Goal: Use online tool/utility

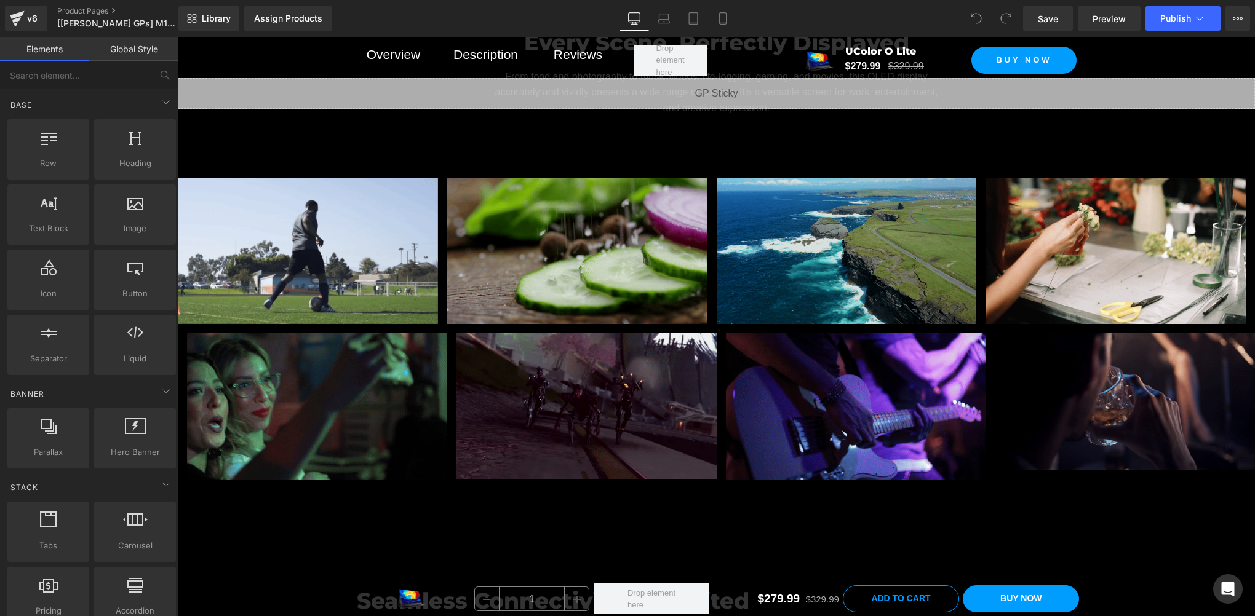
scroll to position [5740, 0]
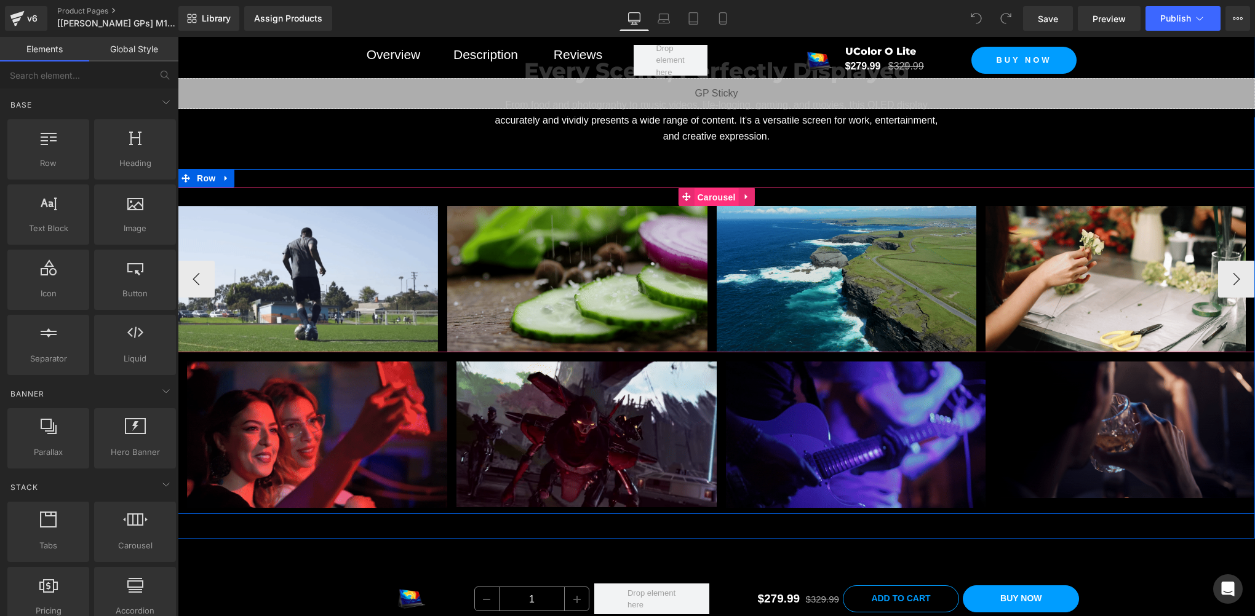
click at [717, 189] on span "Carousel" at bounding box center [716, 197] width 44 height 18
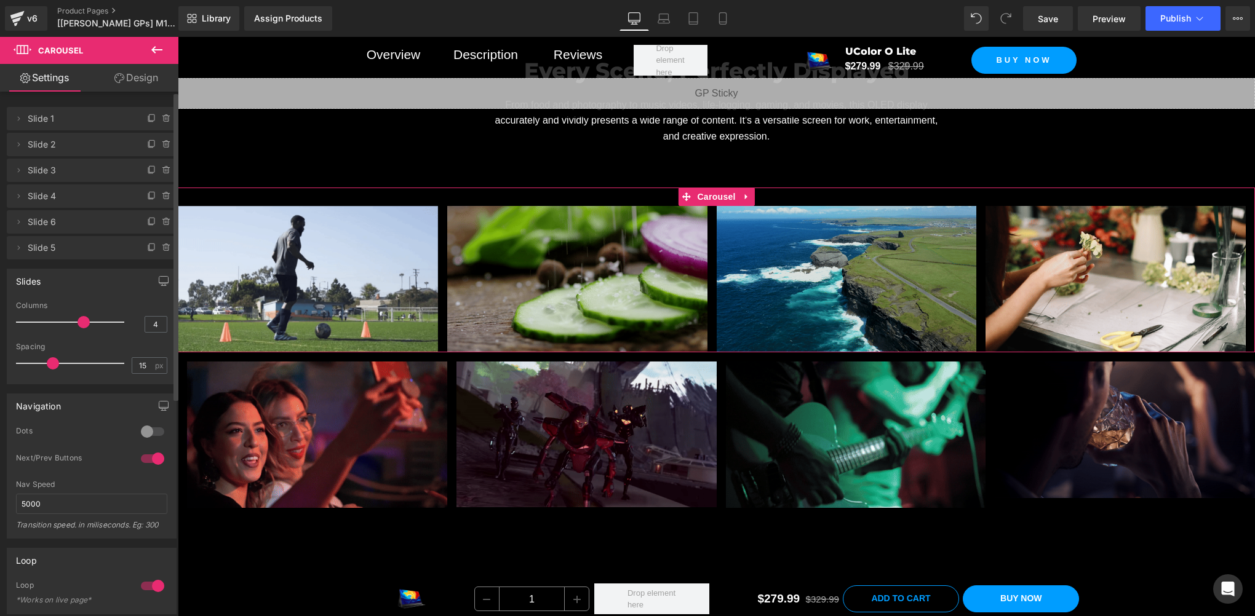
click at [155, 464] on div at bounding box center [153, 459] width 30 height 20
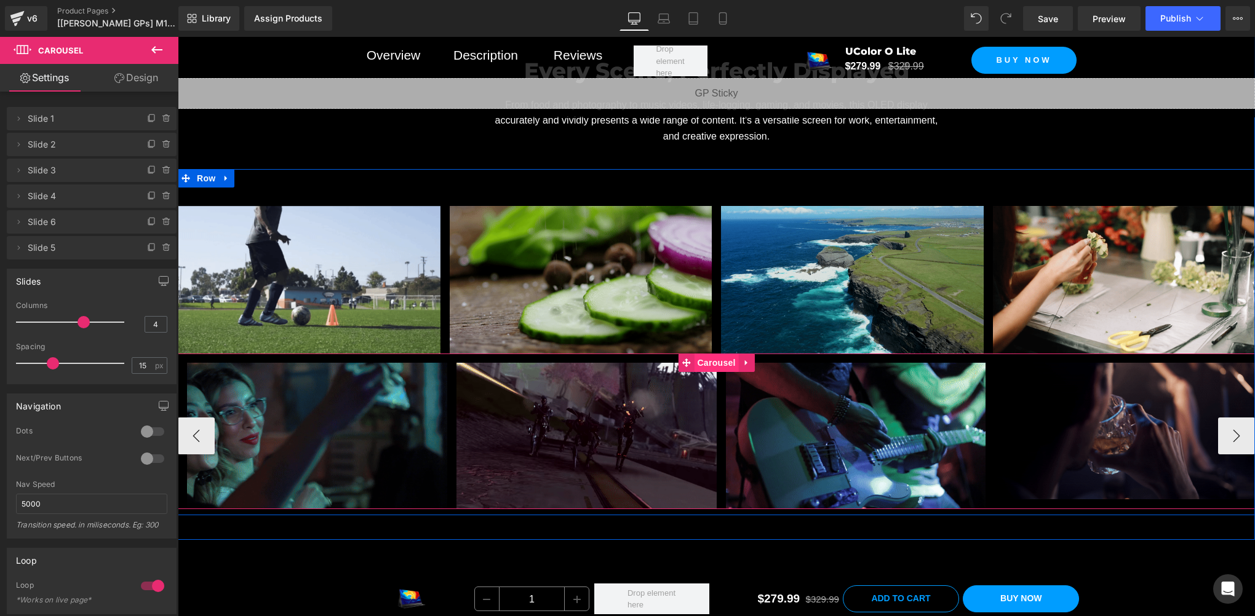
click at [704, 355] on span "Carousel" at bounding box center [716, 363] width 44 height 18
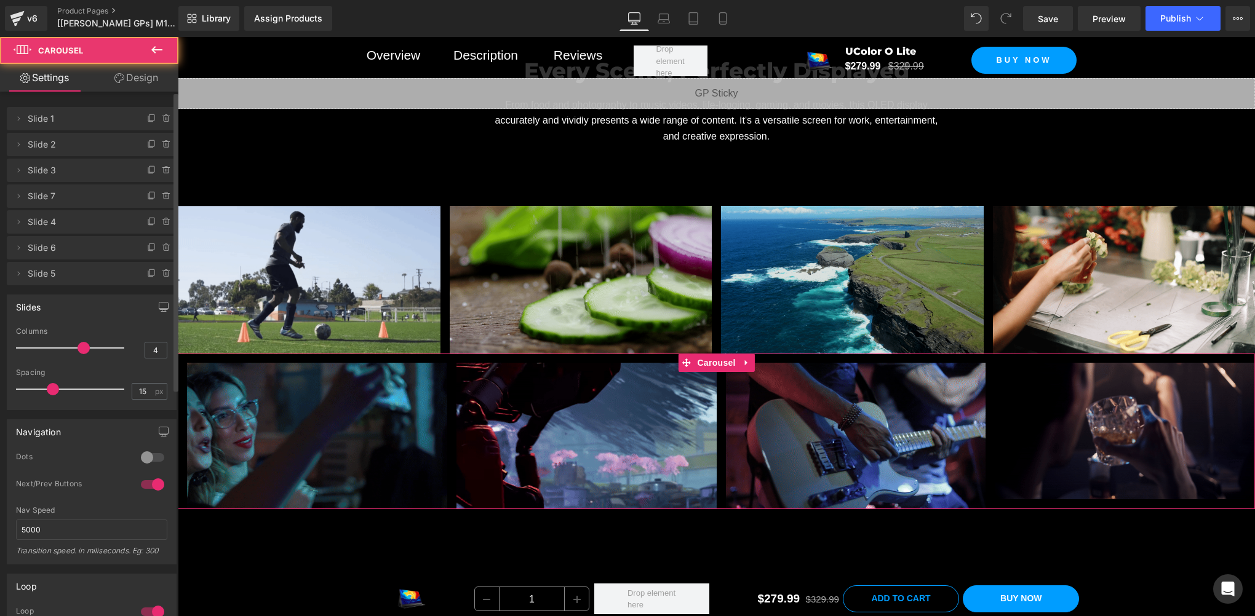
click at [145, 486] on div at bounding box center [153, 485] width 30 height 20
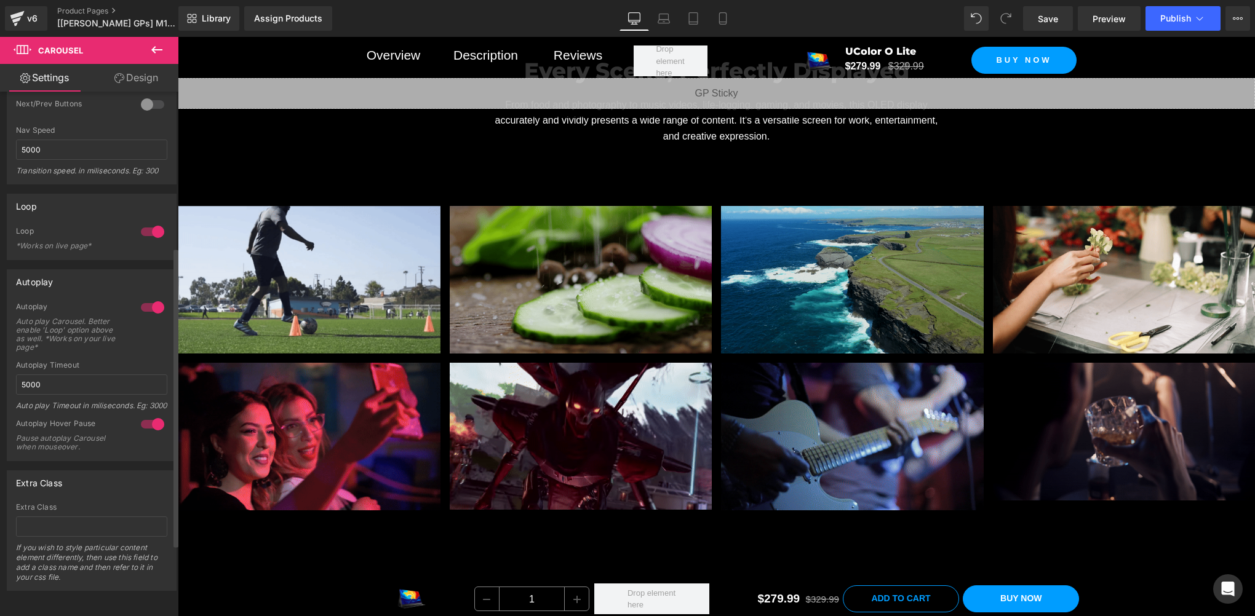
scroll to position [397, 0]
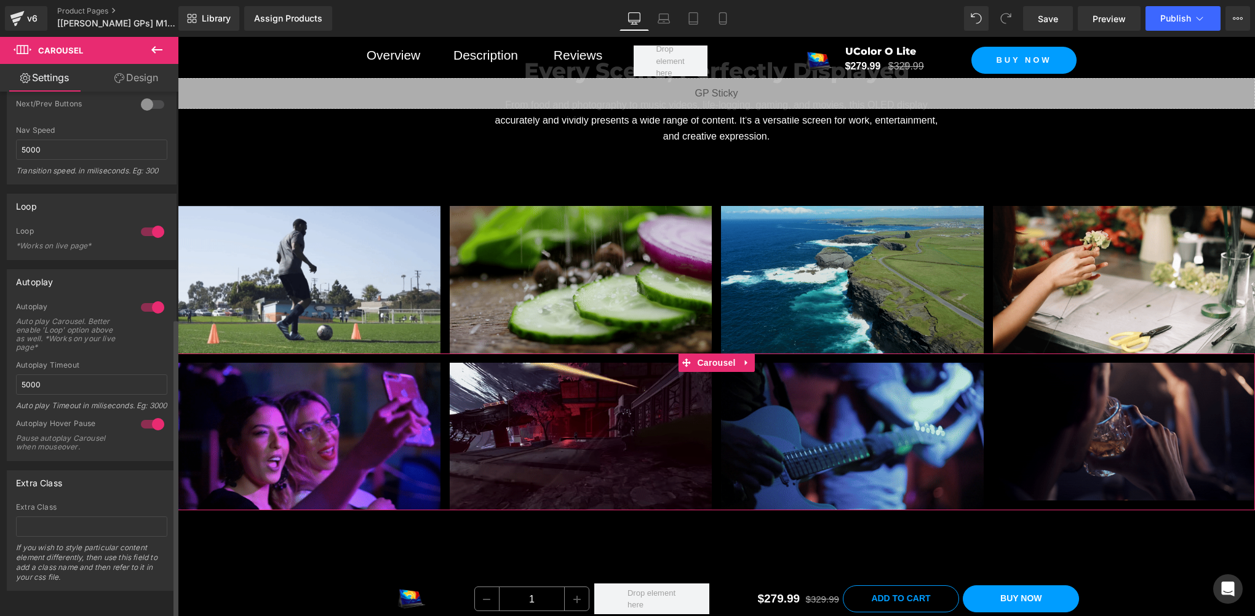
click at [151, 415] on div at bounding box center [153, 425] width 30 height 20
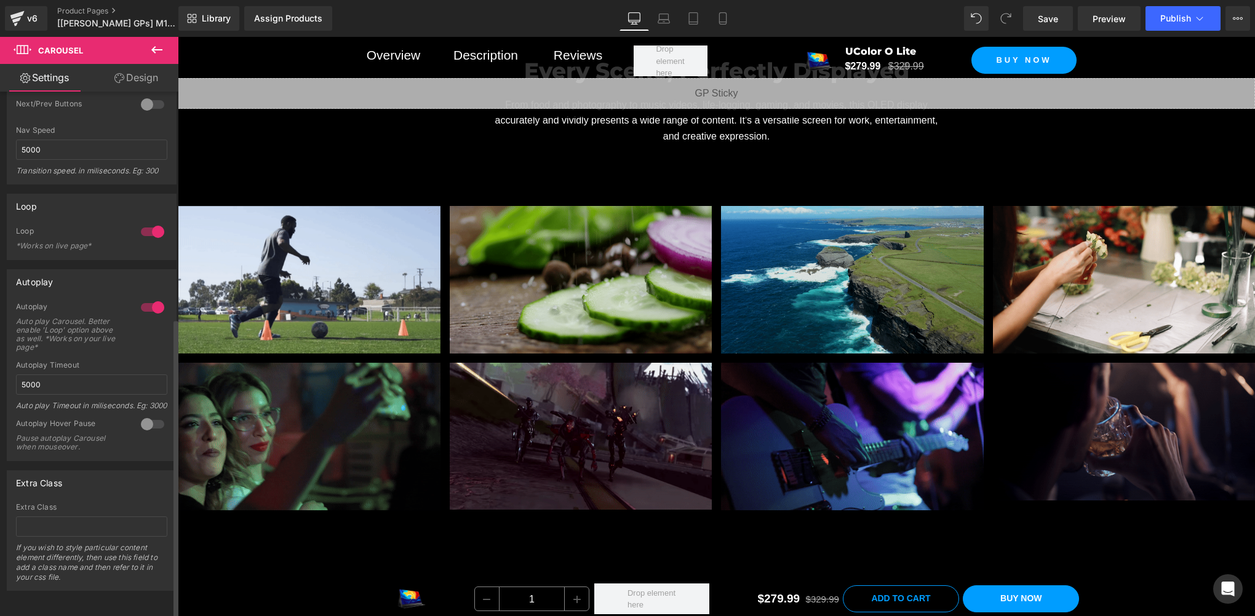
scroll to position [192, 0]
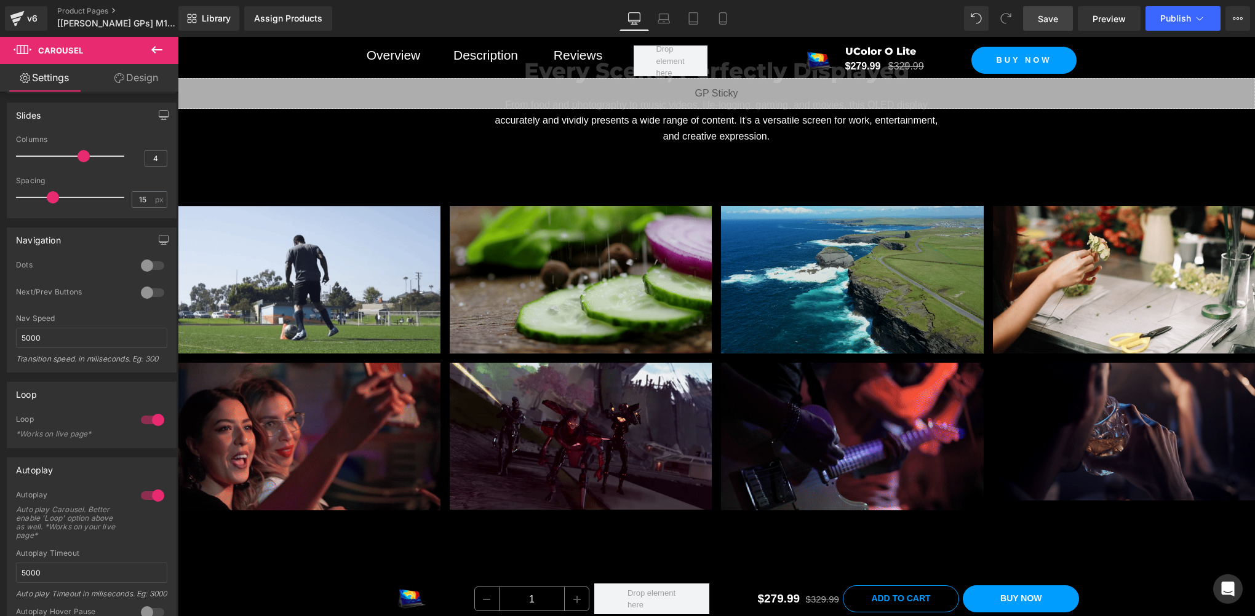
click at [1048, 22] on span "Save" at bounding box center [1048, 18] width 20 height 13
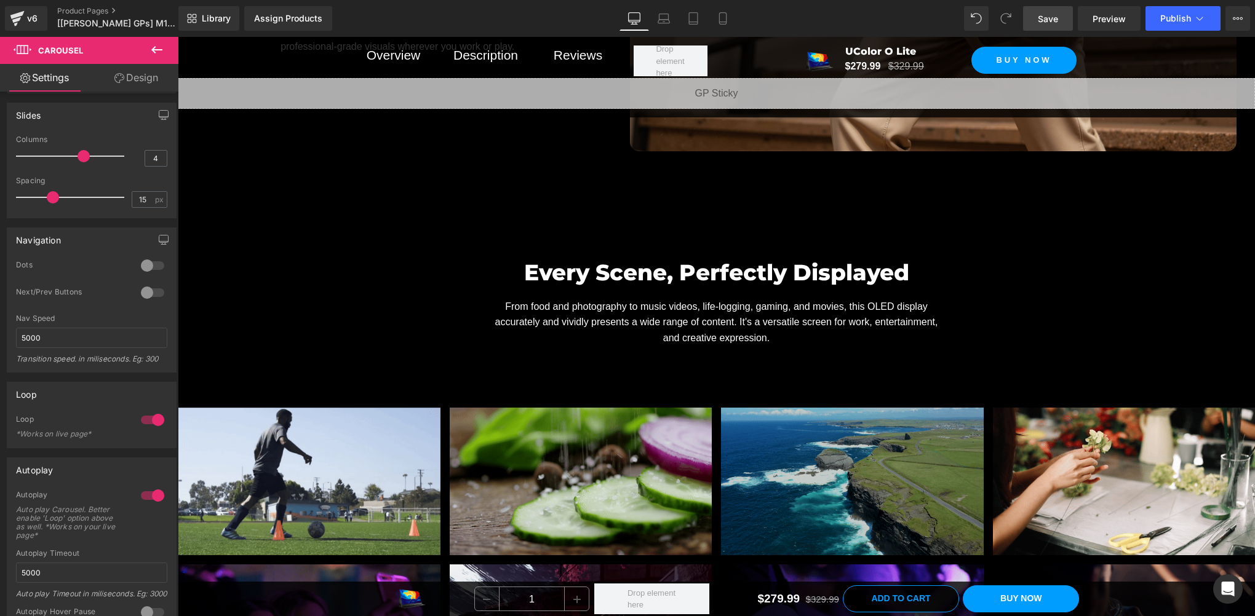
scroll to position [5740, 0]
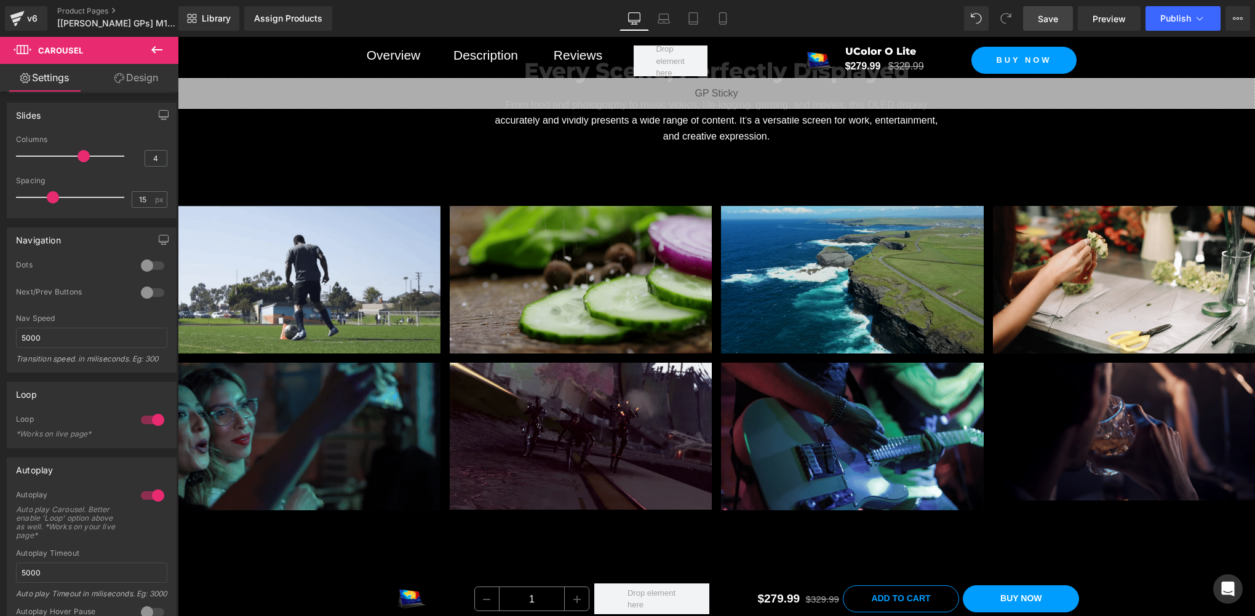
drag, startPoint x: 1060, startPoint y: 22, endPoint x: 413, endPoint y: 387, distance: 743.3
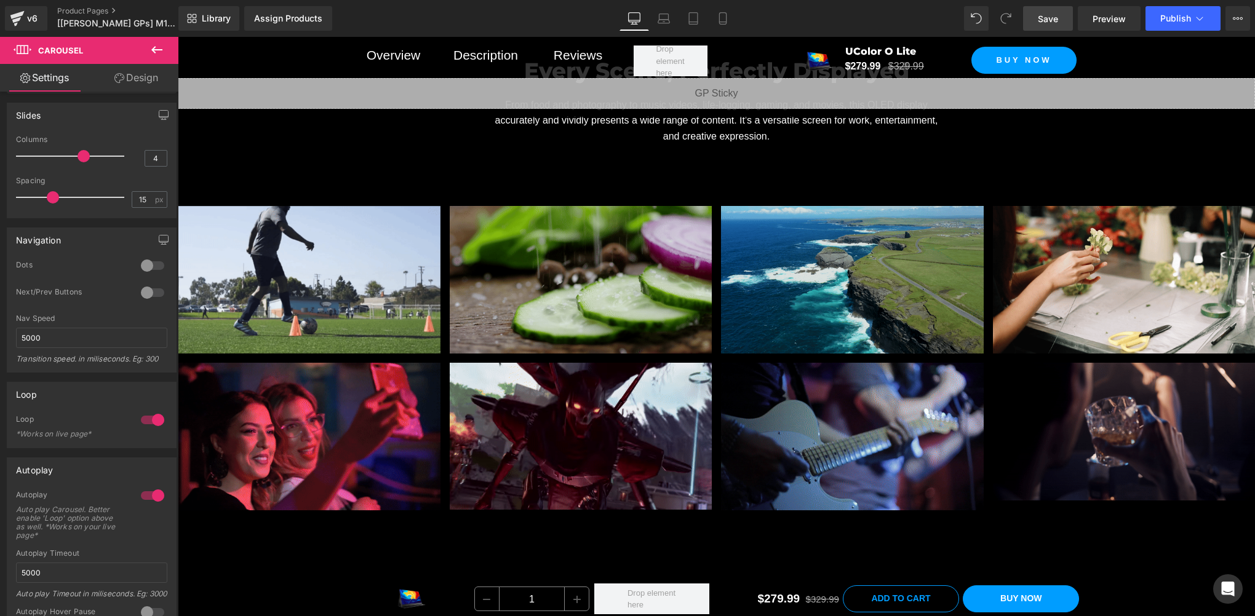
click at [1060, 22] on link "Save" at bounding box center [1048, 18] width 50 height 25
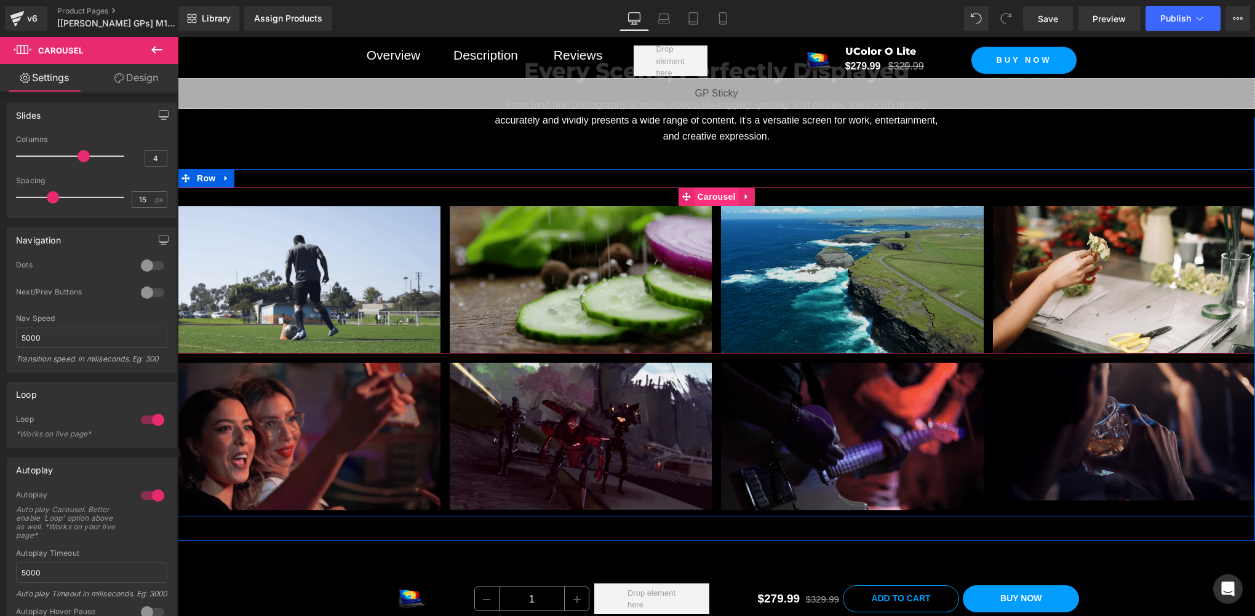
click at [710, 199] on span "Carousel" at bounding box center [716, 197] width 44 height 18
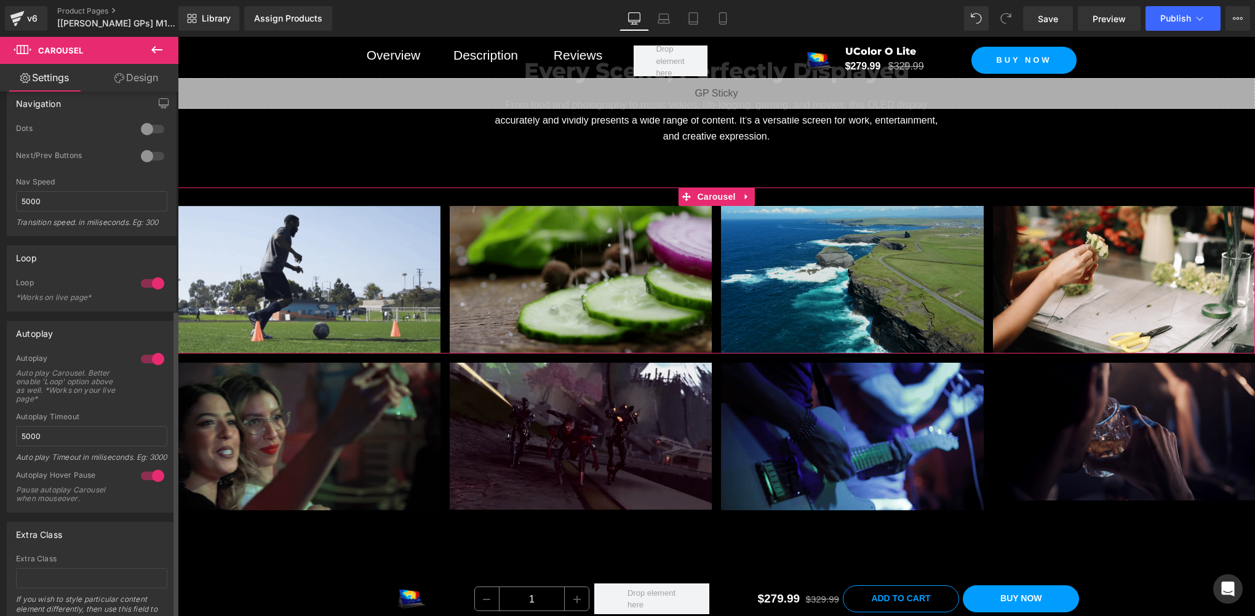
scroll to position [371, 0]
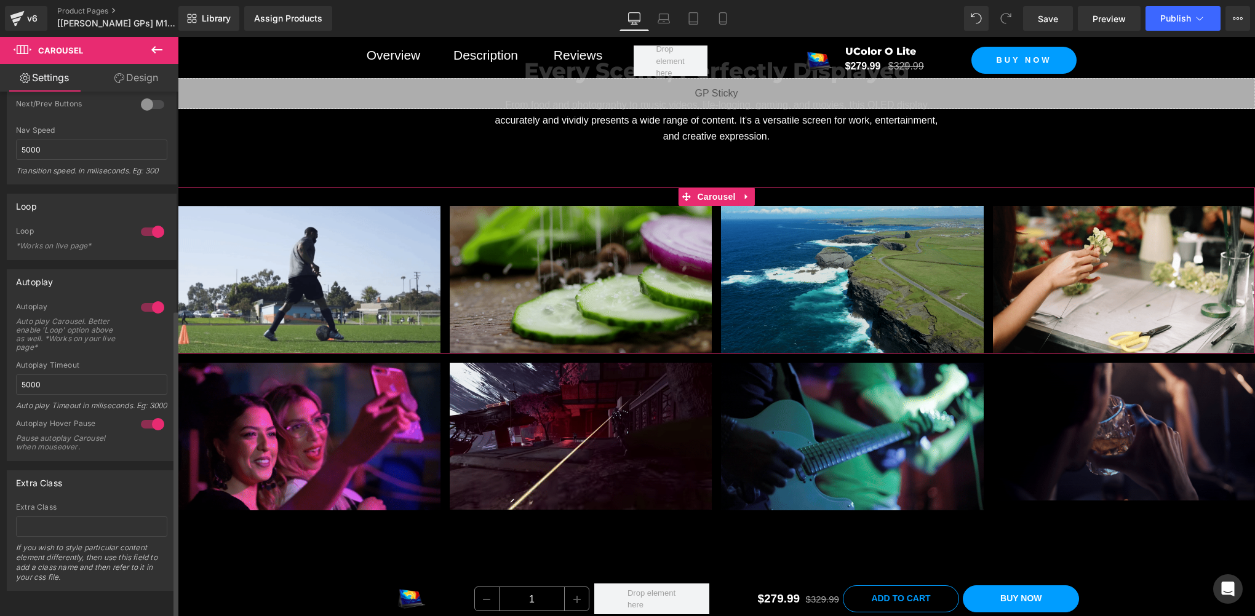
click at [148, 415] on div at bounding box center [153, 425] width 30 height 20
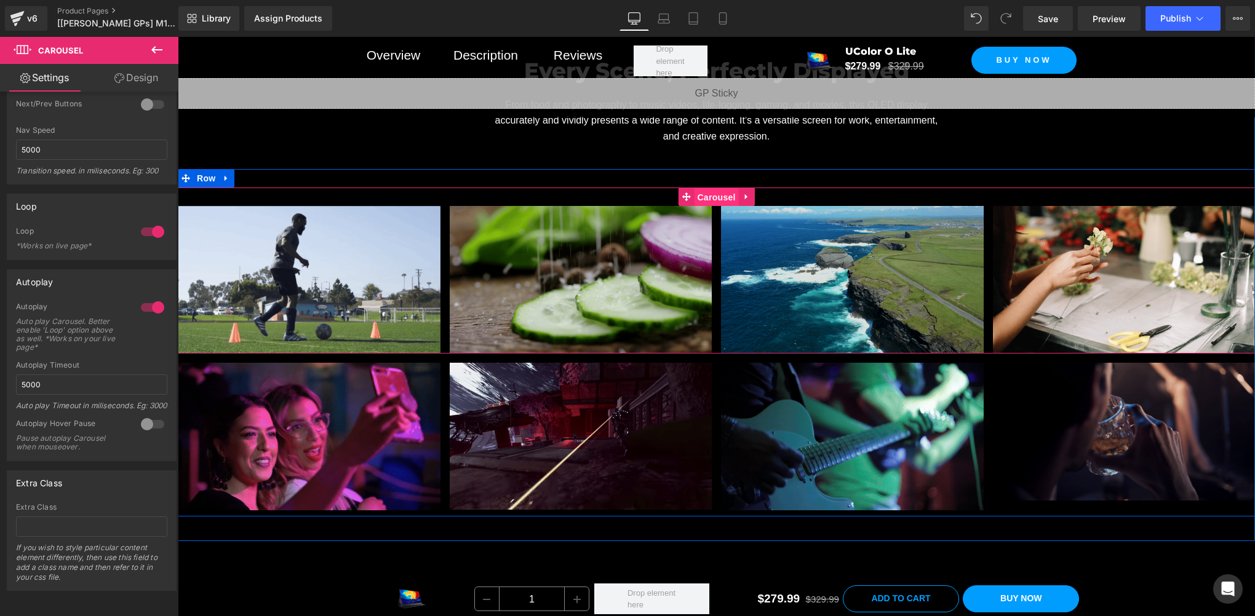
click at [697, 188] on span "Carousel" at bounding box center [716, 197] width 44 height 18
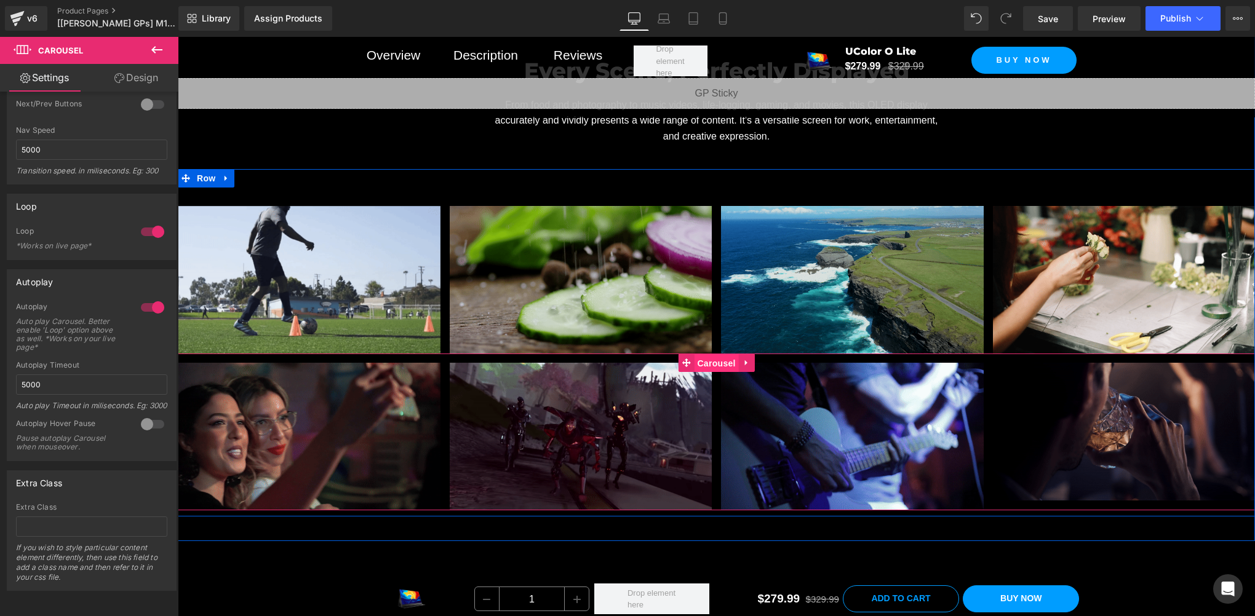
click at [694, 355] on span "Carousel" at bounding box center [716, 363] width 44 height 18
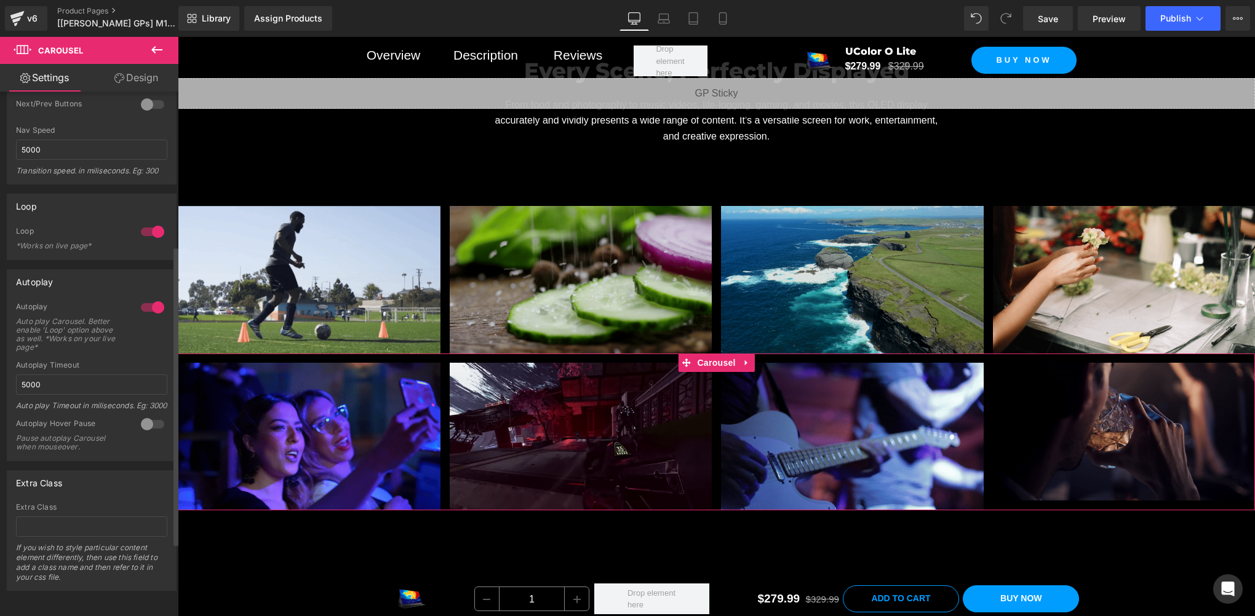
scroll to position [397, 0]
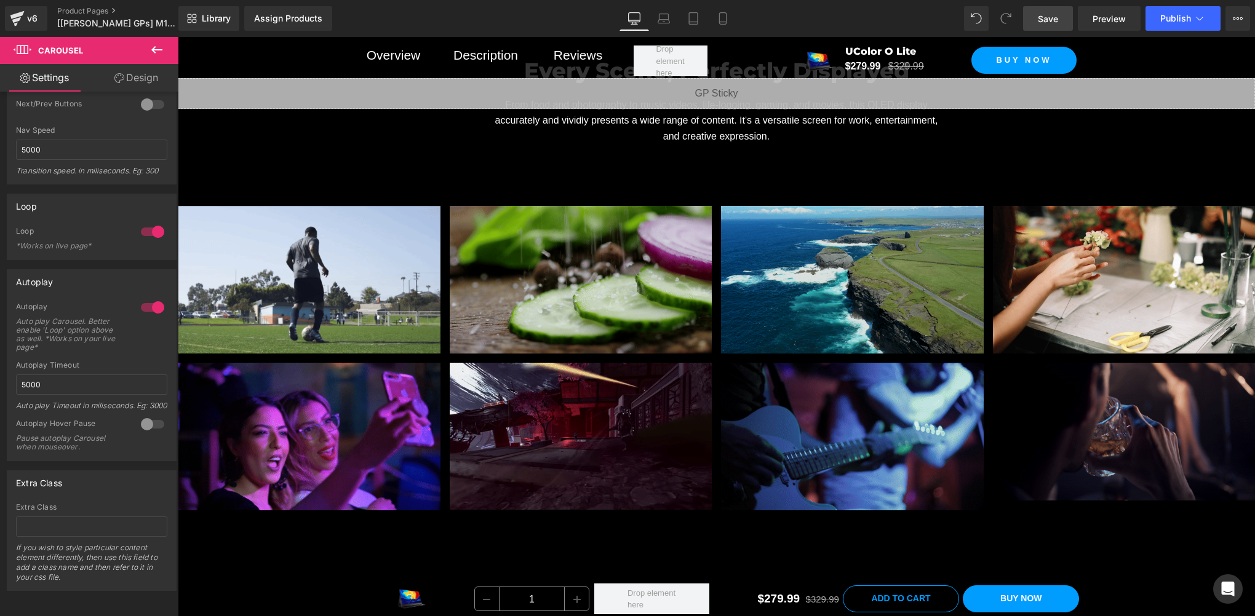
click at [1060, 23] on link "Save" at bounding box center [1048, 18] width 50 height 25
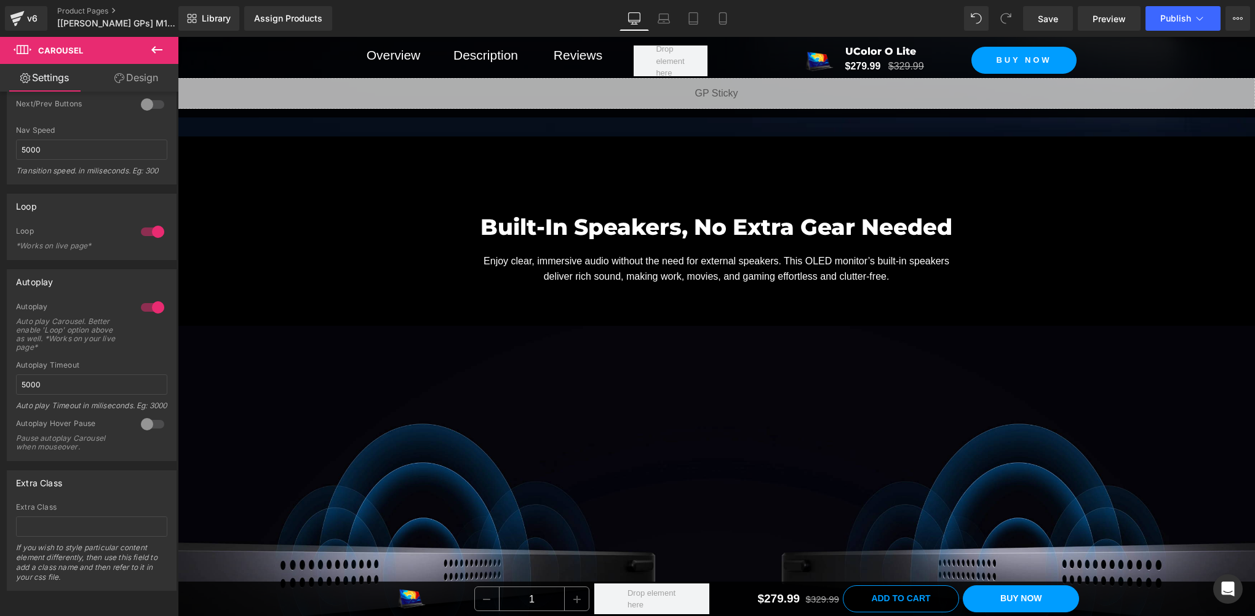
scroll to position [8200, 0]
